Goal: Information Seeking & Learning: Learn about a topic

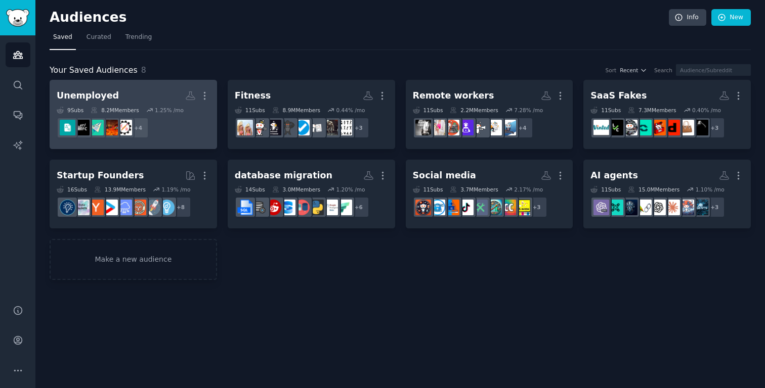
click at [125, 102] on h2 "Unemployed More" at bounding box center [133, 96] width 153 height 18
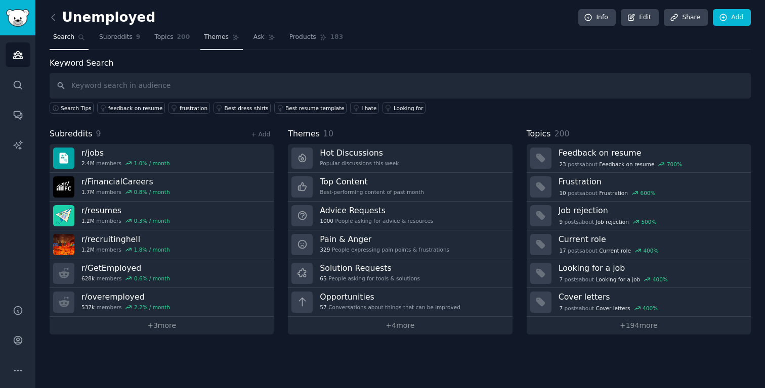
click at [221, 32] on link "Themes" at bounding box center [221, 39] width 42 height 21
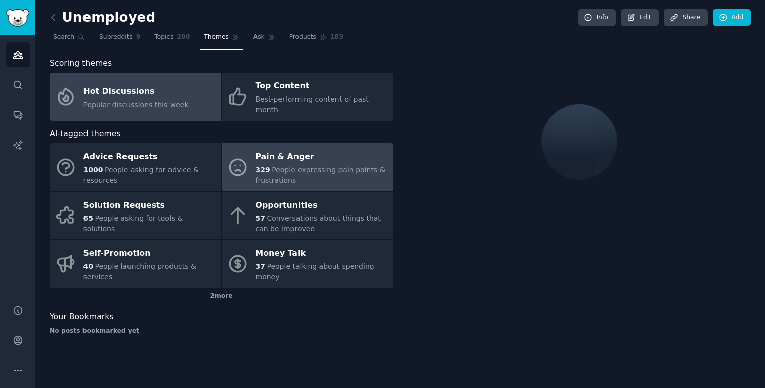
click at [270, 165] on div "329 People expressing pain points & frustrations" at bounding box center [321, 175] width 132 height 21
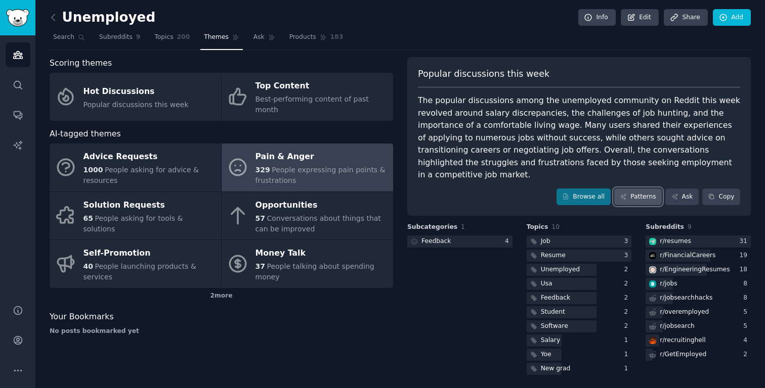
click at [645, 189] on link "Patterns" at bounding box center [638, 197] width 48 height 17
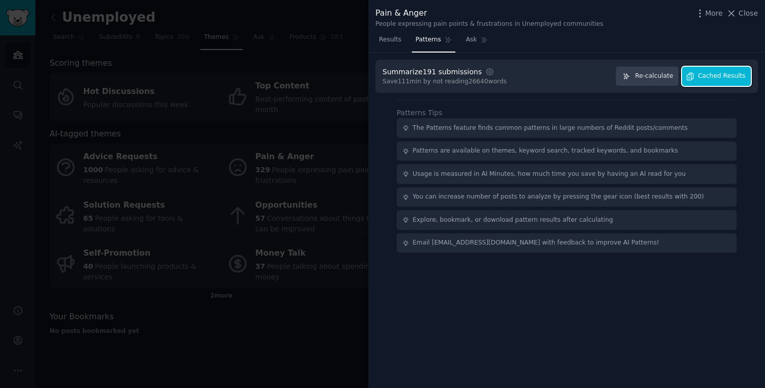
click at [715, 77] on span "Cached Results" at bounding box center [722, 76] width 48 height 9
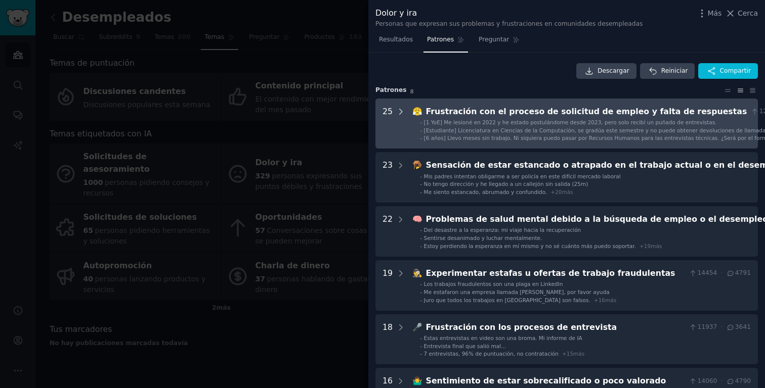
click at [396, 108] on icon at bounding box center [400, 111] width 9 height 9
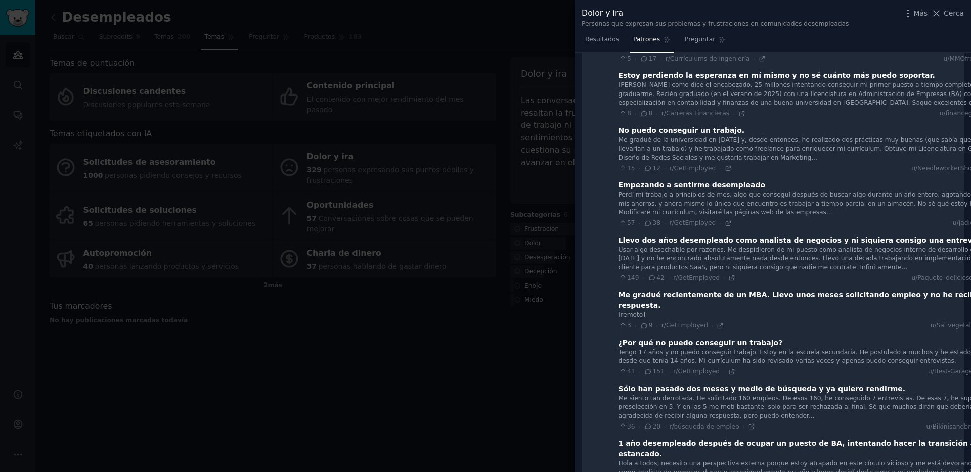
scroll to position [243, 0]
click at [343, 287] on div at bounding box center [485, 236] width 971 height 472
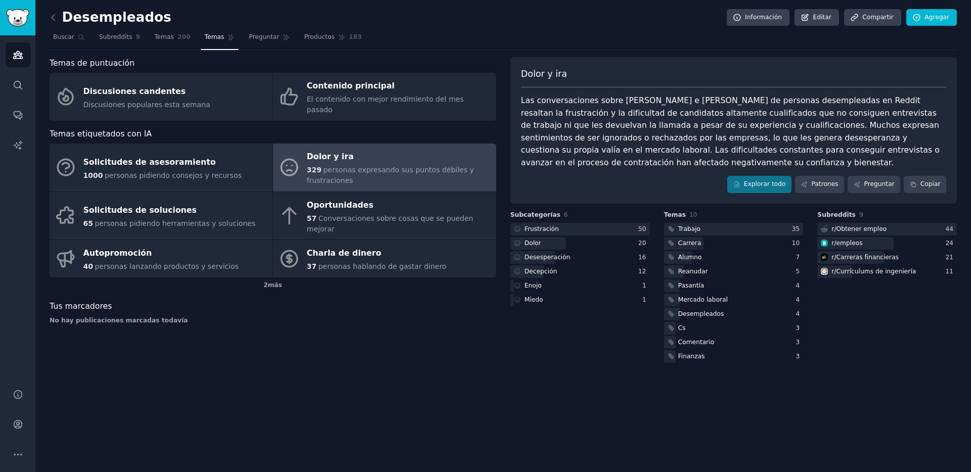
click at [335, 353] on div "Desempleados Información Editar Compartir Agregar Buscar Subreddits 9 Temas 200…" at bounding box center [502, 236] width 935 height 472
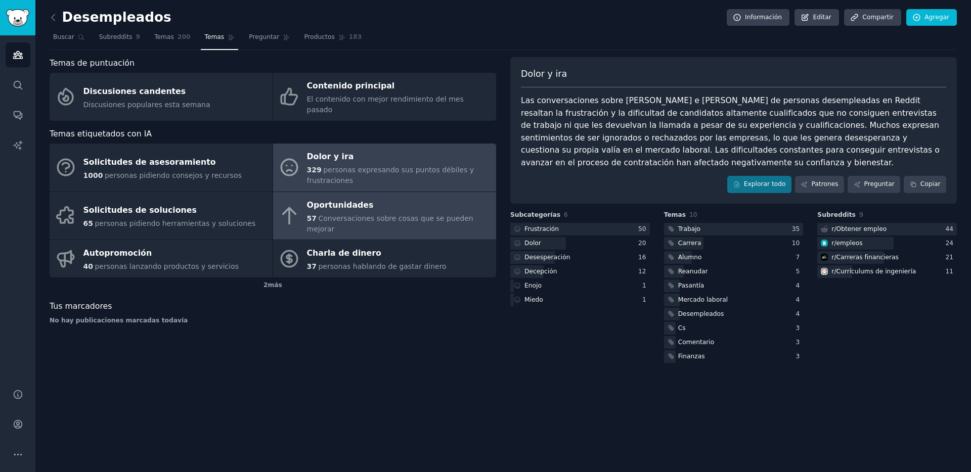
click at [315, 214] on font "57" at bounding box center [312, 218] width 10 height 8
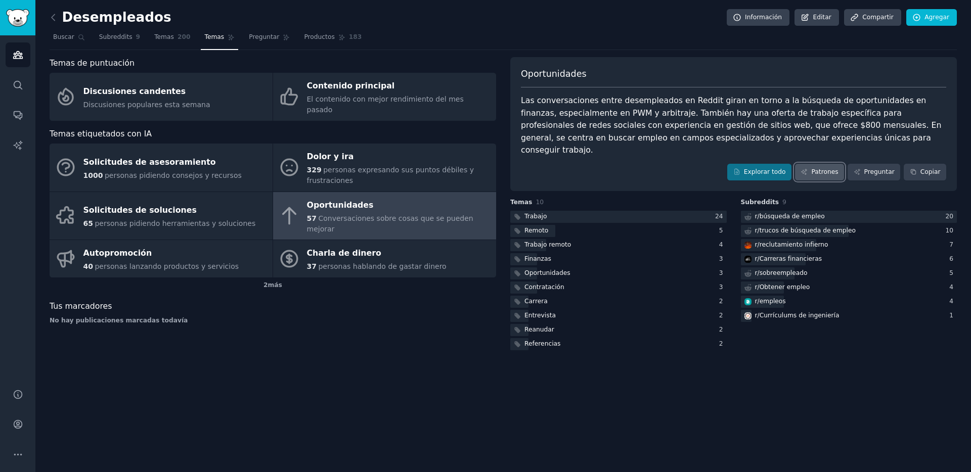
click at [764, 168] on font "Patrones" at bounding box center [824, 171] width 27 height 7
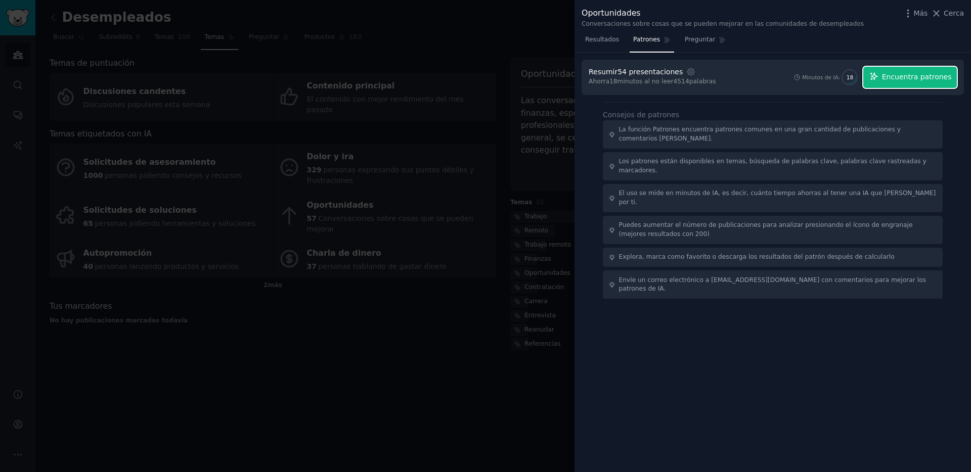
click at [764, 79] on font "Encuentra patrones" at bounding box center [917, 77] width 70 height 8
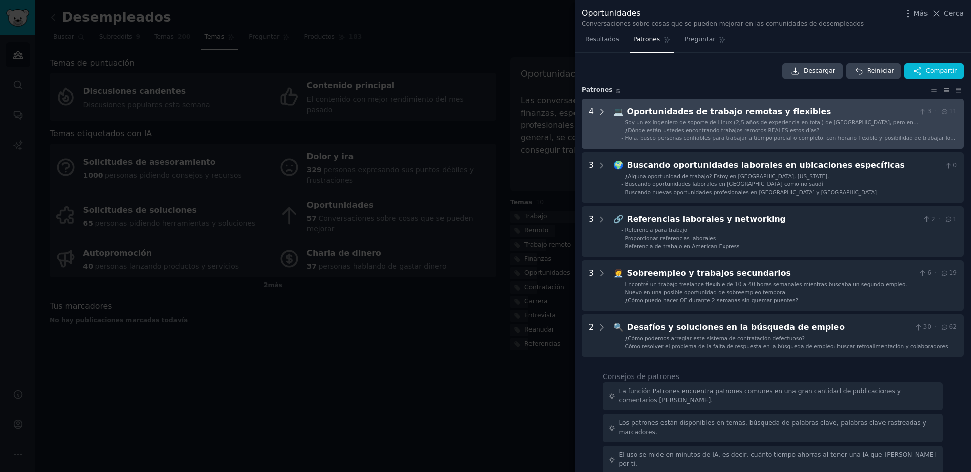
click at [602, 108] on icon at bounding box center [601, 111] width 9 height 9
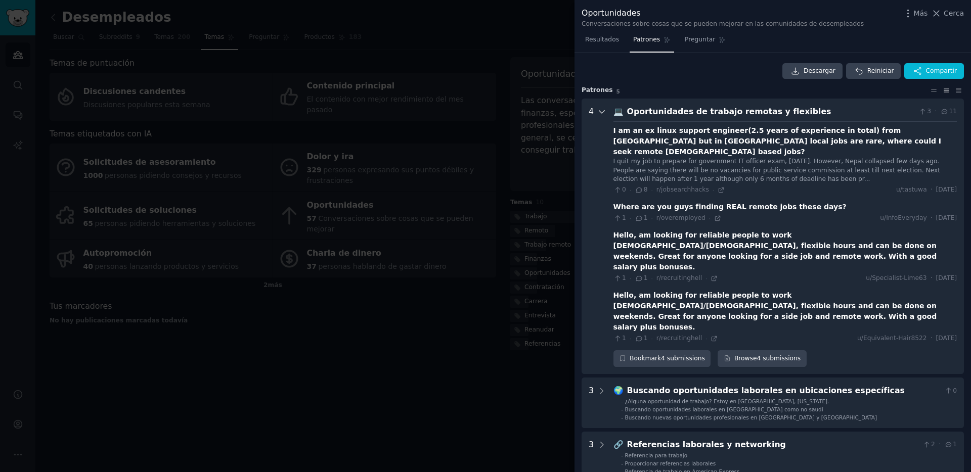
scroll to position [46, 0]
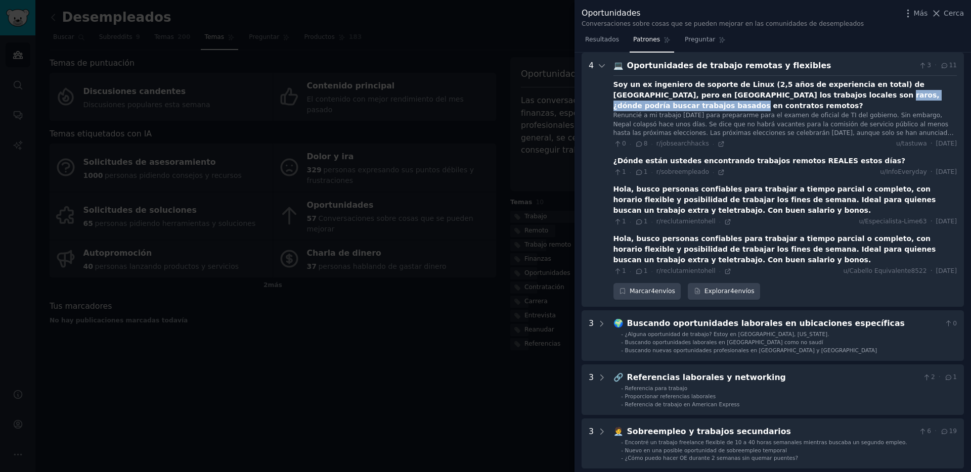
drag, startPoint x: 779, startPoint y: 96, endPoint x: 932, endPoint y: 94, distance: 153.2
click at [764, 94] on div "Soy un ex ingeniero de soporte de Linux (2,5 años de experiencia en total) de […" at bounding box center [784, 95] width 343 height 32
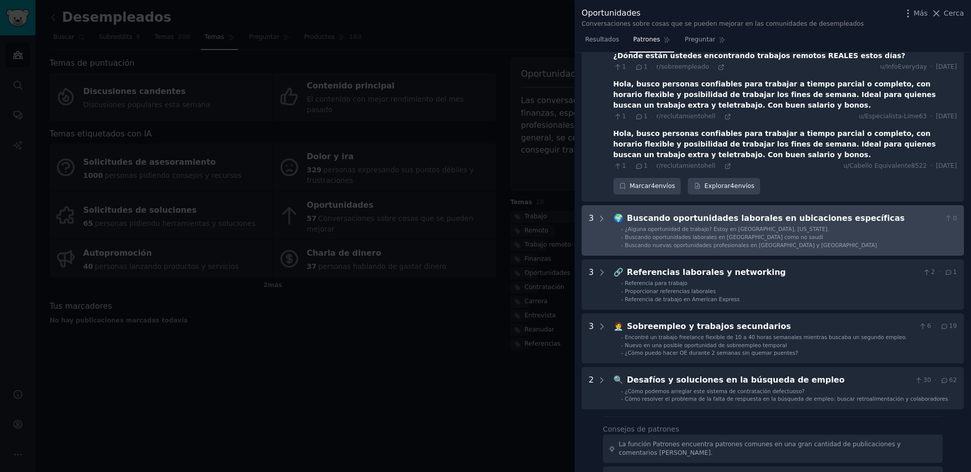
scroll to position [152, 0]
click at [606, 210] on Locations "3 🌍 Buscando oportunidades laborales en ubicaciones específicas 0 - ¿Alguna opo…" at bounding box center [773, 230] width 382 height 51
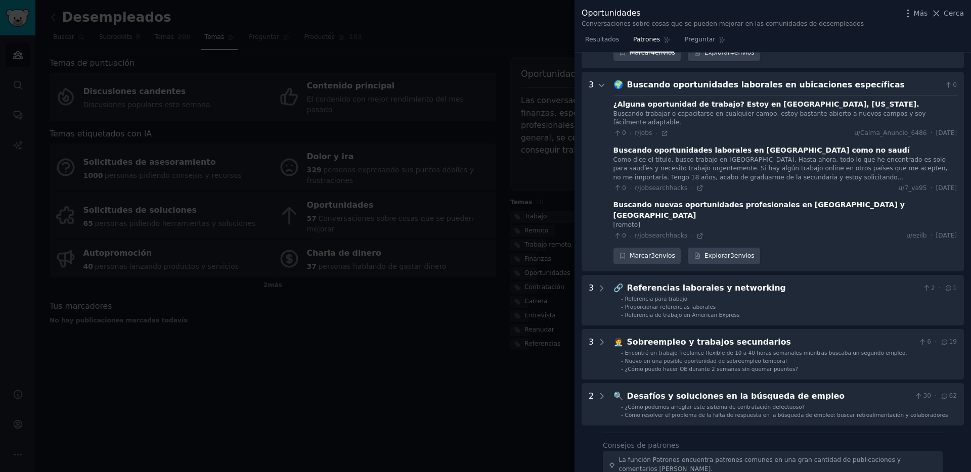
scroll to position [294, 0]
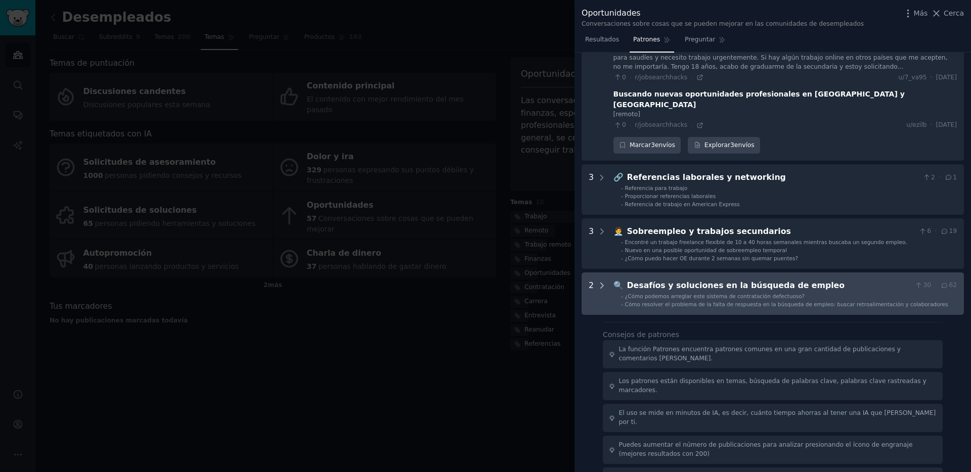
click at [602, 280] on div at bounding box center [601, 294] width 9 height 28
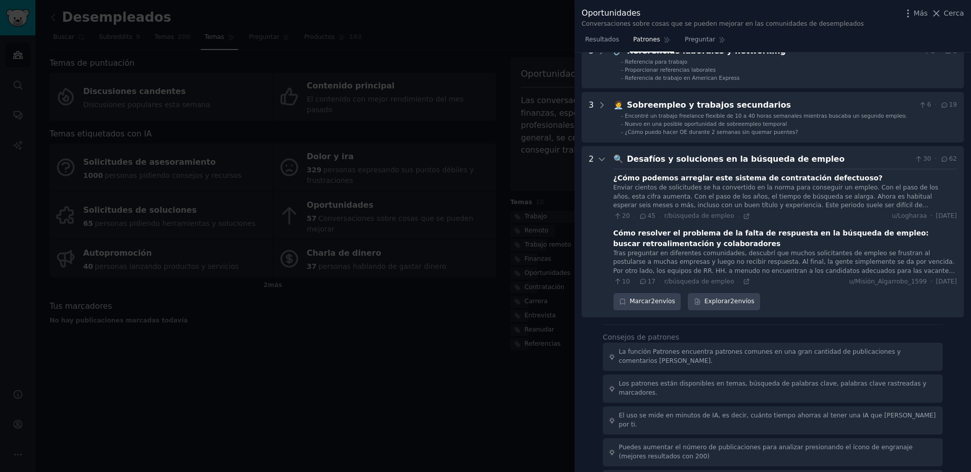
scroll to position [536, 0]
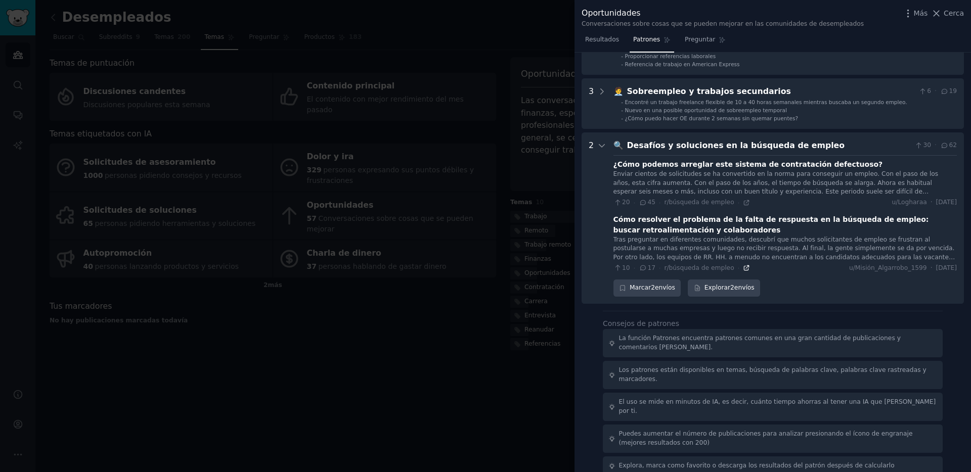
click at [743, 264] on icon at bounding box center [746, 267] width 7 height 7
click at [528, 260] on div at bounding box center [485, 236] width 971 height 472
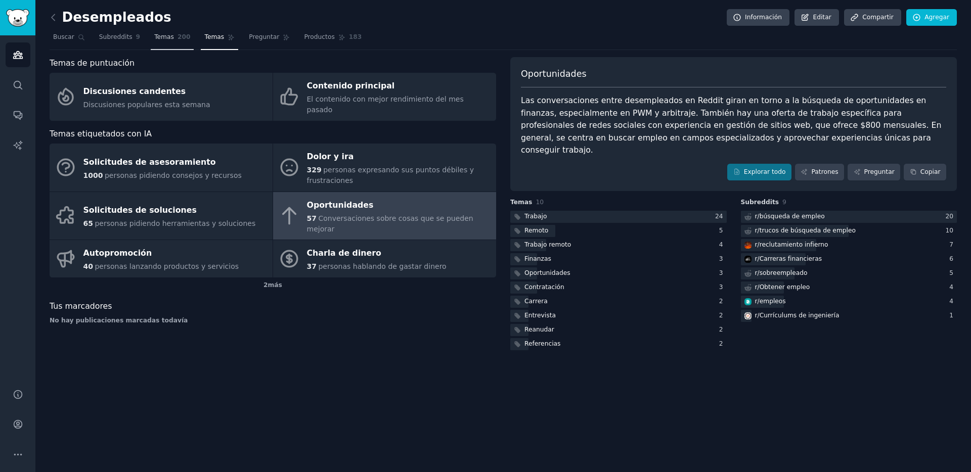
click at [154, 33] on font "Temas" at bounding box center [164, 36] width 20 height 7
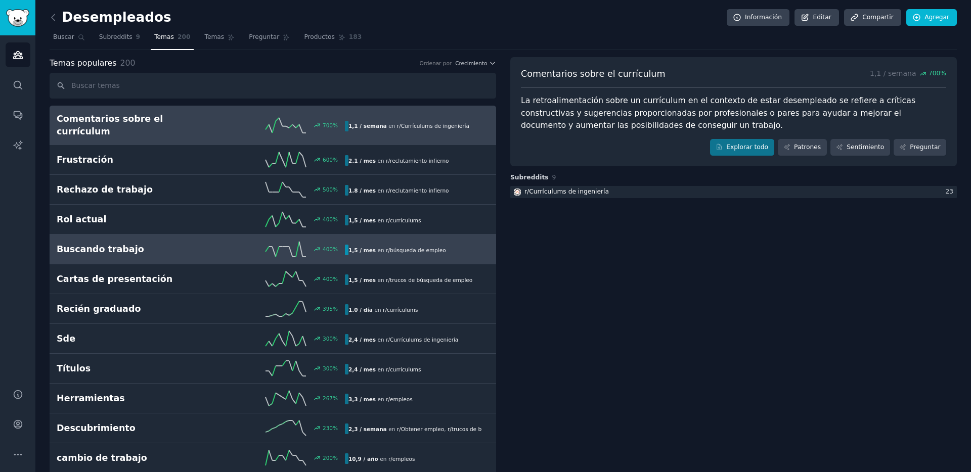
click at [192, 245] on h2 "Buscando trabajo" at bounding box center [129, 249] width 144 height 13
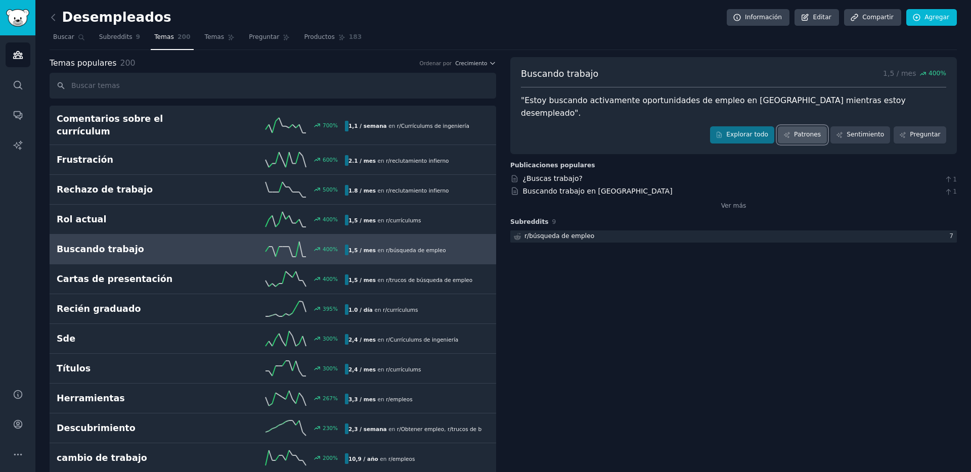
click at [764, 126] on link "Patrones" at bounding box center [802, 134] width 49 height 17
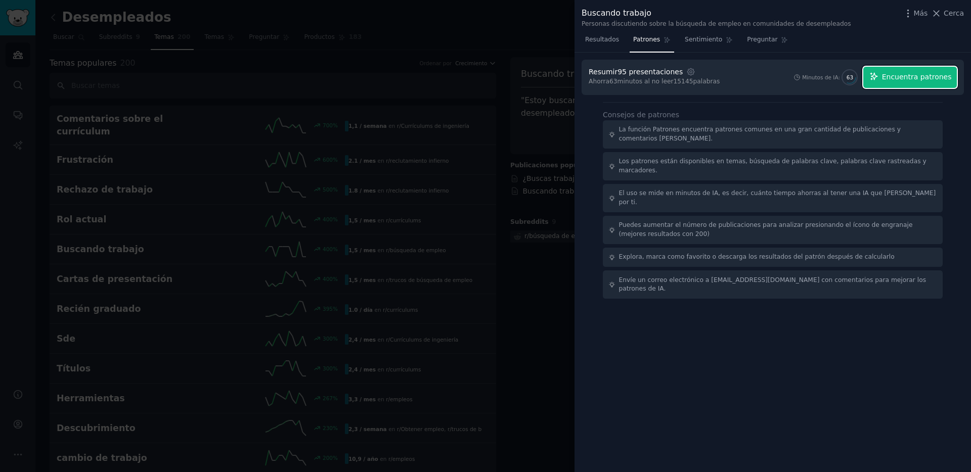
click at [764, 77] on font "Encuentra patrones" at bounding box center [917, 77] width 70 height 8
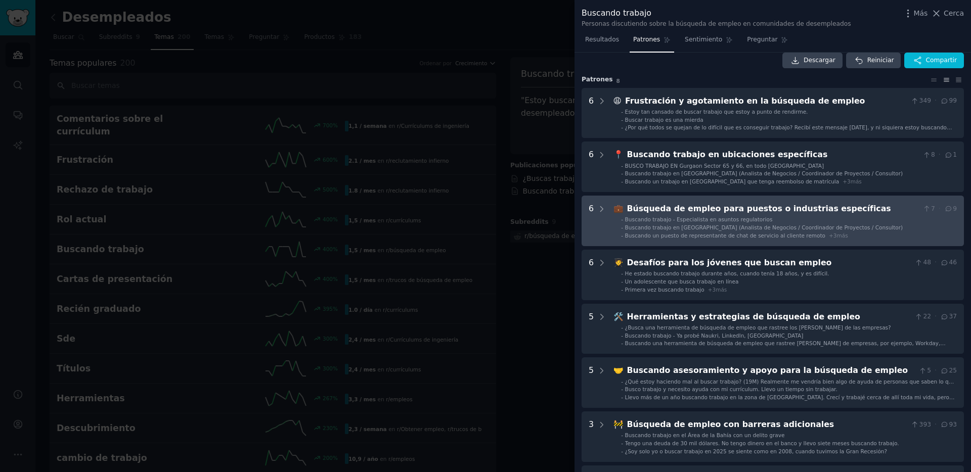
scroll to position [14, 0]
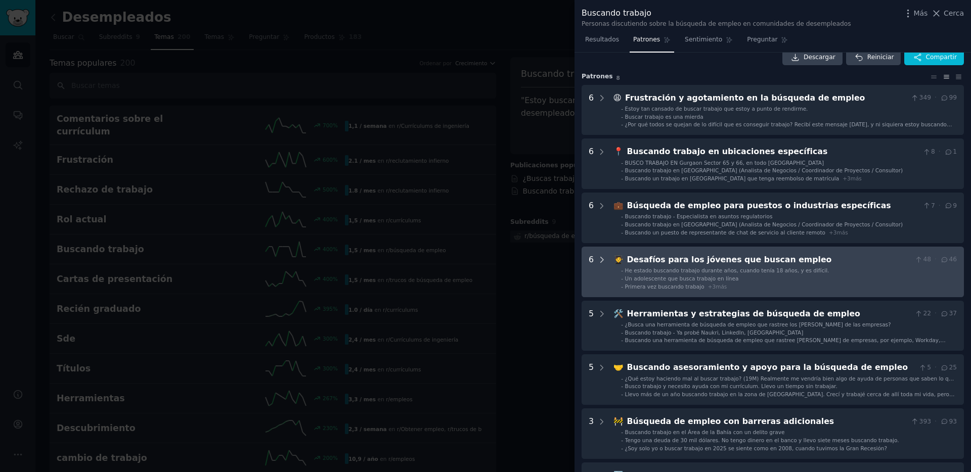
click at [601, 257] on icon at bounding box center [601, 259] width 9 height 9
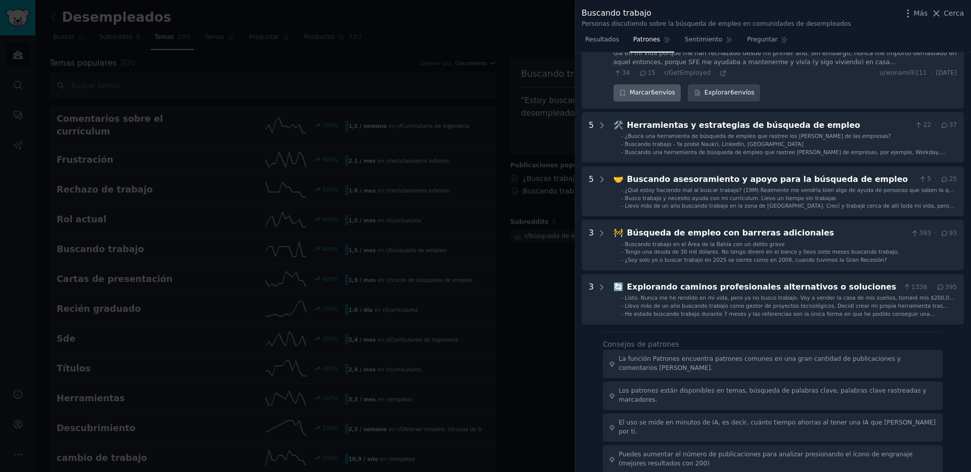
scroll to position [535, 0]
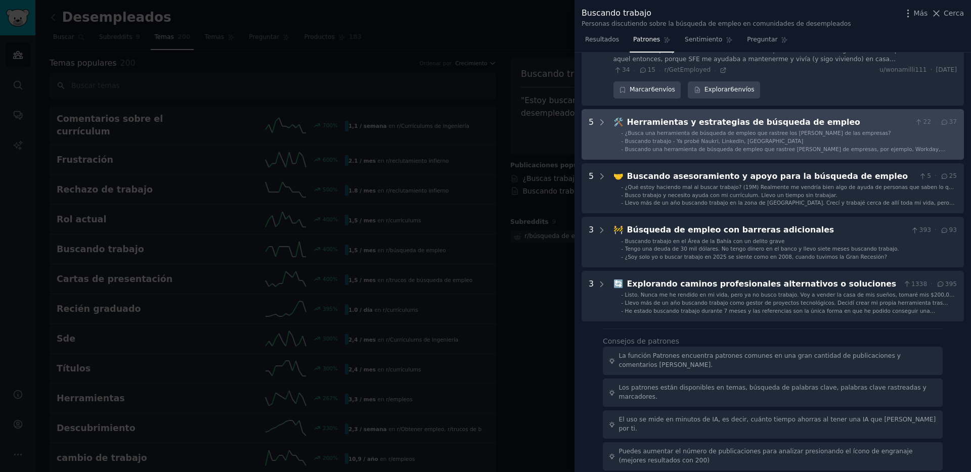
click at [608, 122] on Strategies "5 🛠️ Herramientas y estrategias de búsqueda de empleo 22 · 37 - ¿Busca una herr…" at bounding box center [773, 134] width 382 height 51
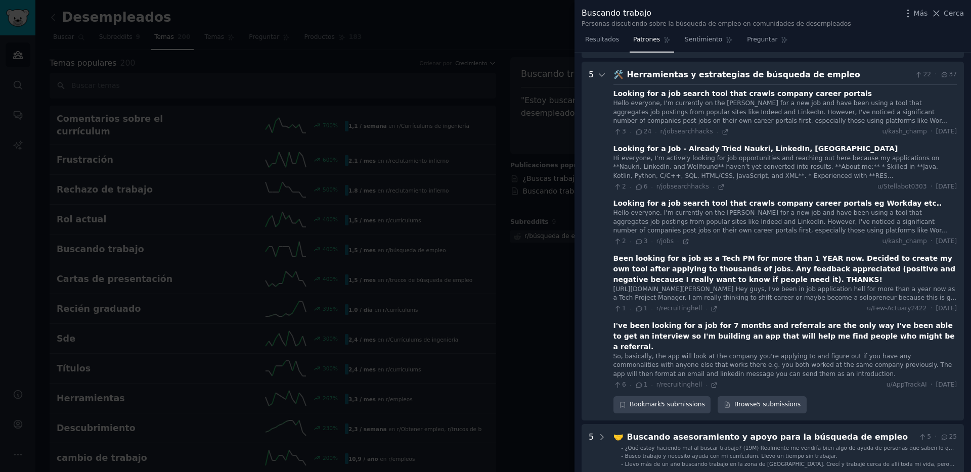
scroll to position [592, 0]
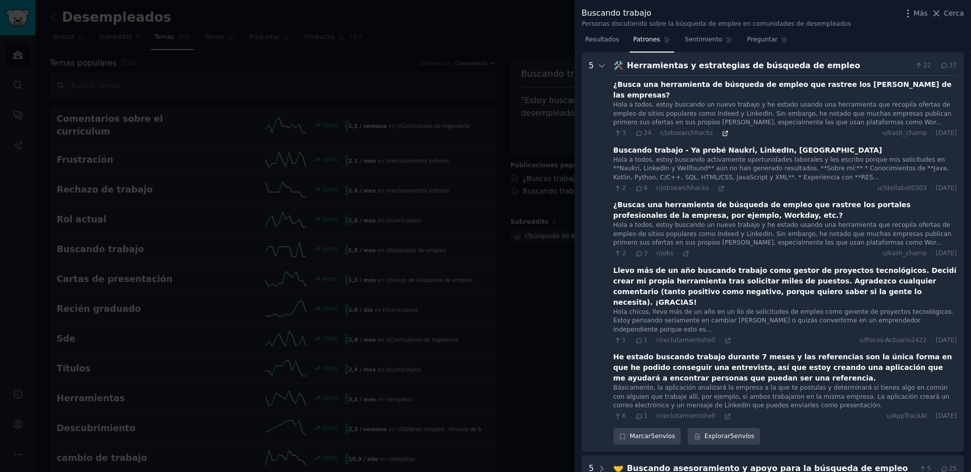
click at [722, 132] on icon at bounding box center [725, 133] width 7 height 7
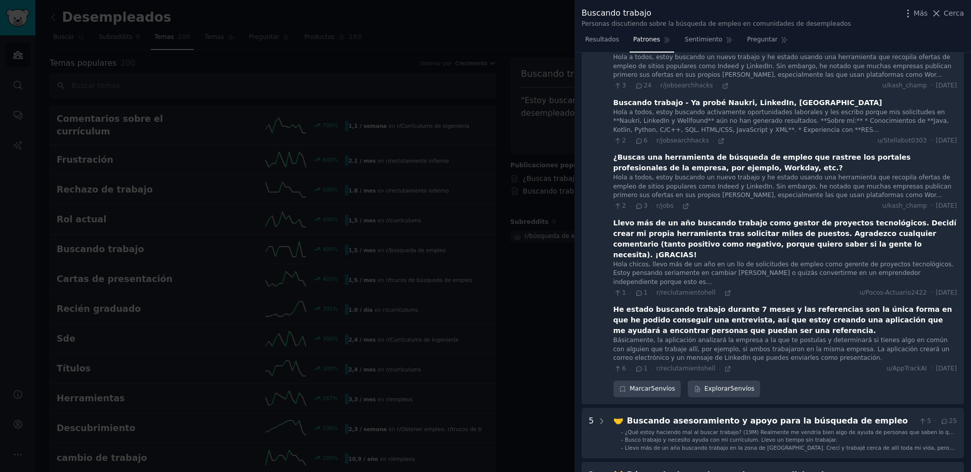
scroll to position [641, 0]
click at [724, 363] on div "6 · 1 · r/reclutamientohell ·" at bounding box center [672, 367] width 118 height 9
click at [724, 364] on icon at bounding box center [727, 367] width 7 height 7
